Goal: Browse casually

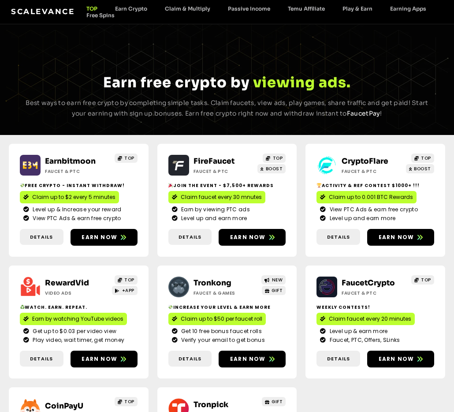
drag, startPoint x: 0, startPoint y: 0, endPoint x: 340, endPoint y: 1, distance: 340.0
